Goal: Information Seeking & Learning: Learn about a topic

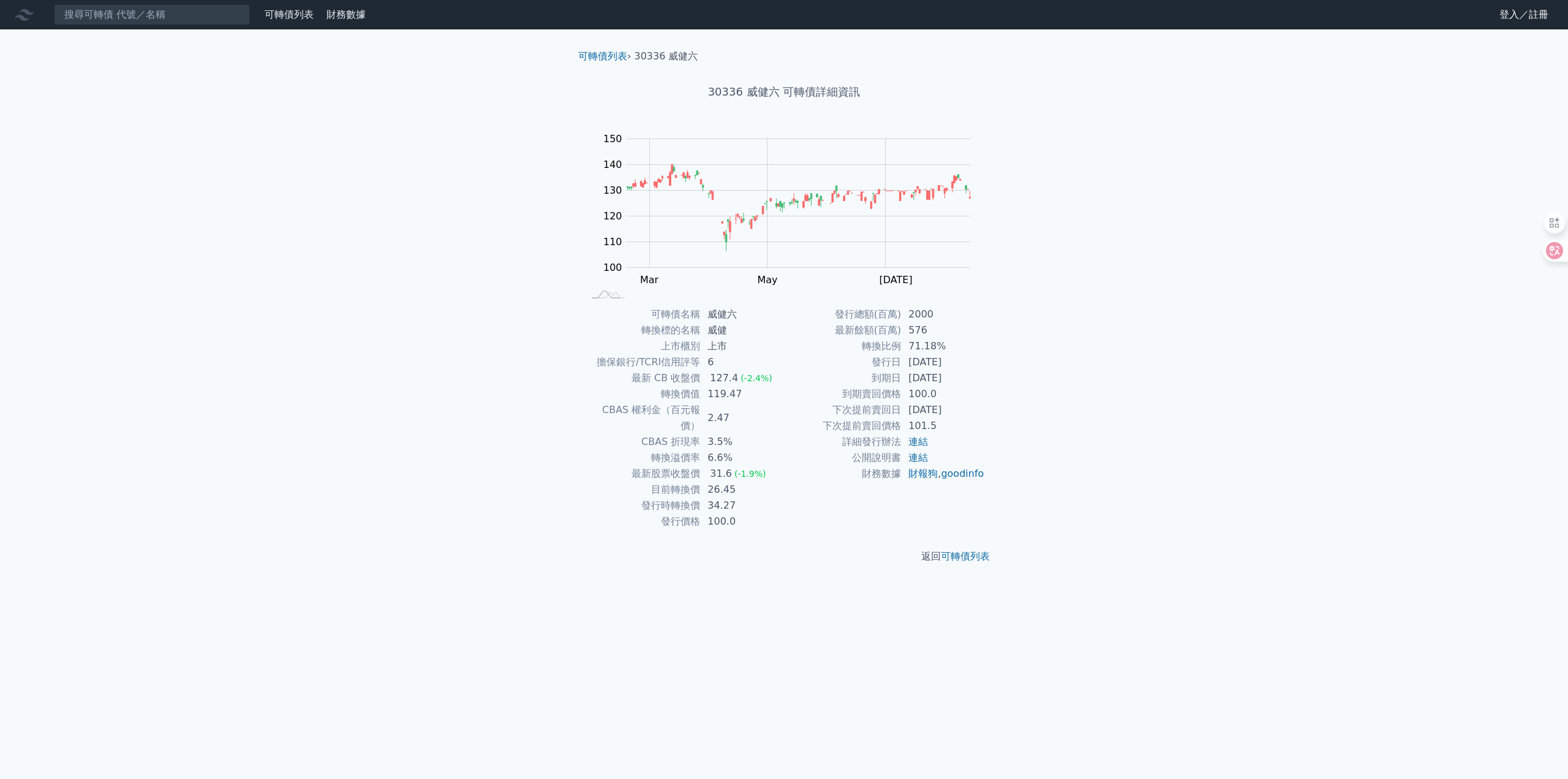
click at [515, 387] on div "可轉債列表 財務數據 可轉債列表 財務數據 登入／註冊 登入／註冊 可轉債列表 › 30336 威健六 30336 威健六 可轉債詳細資訊 Zoom Out …" at bounding box center [784, 390] width 1568 height 779
click at [595, 58] on link "可轉債列表" at bounding box center [602, 56] width 49 height 12
